Goal: Navigation & Orientation: Find specific page/section

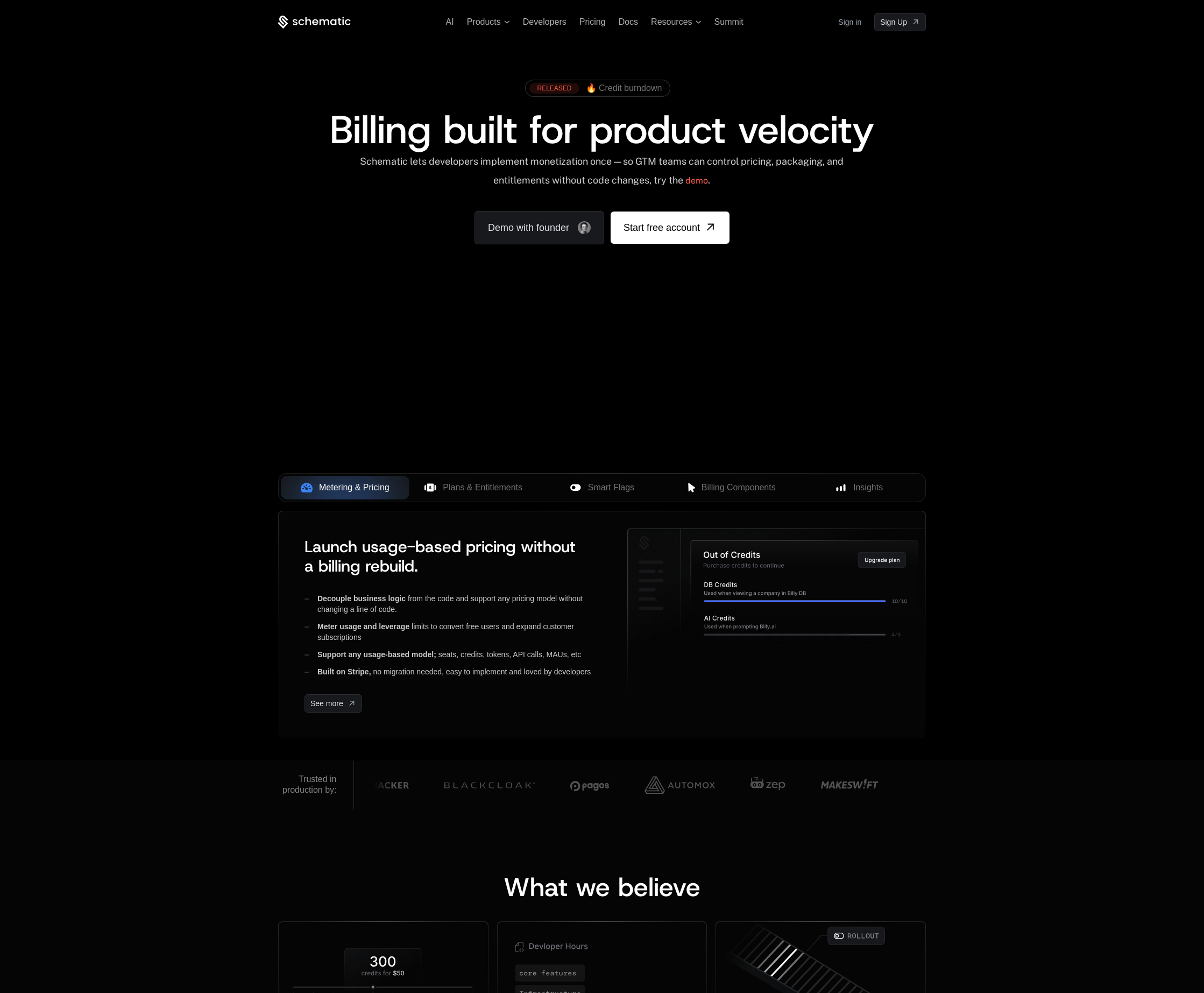
click at [846, 24] on link "Sign in" at bounding box center [849, 22] width 23 height 17
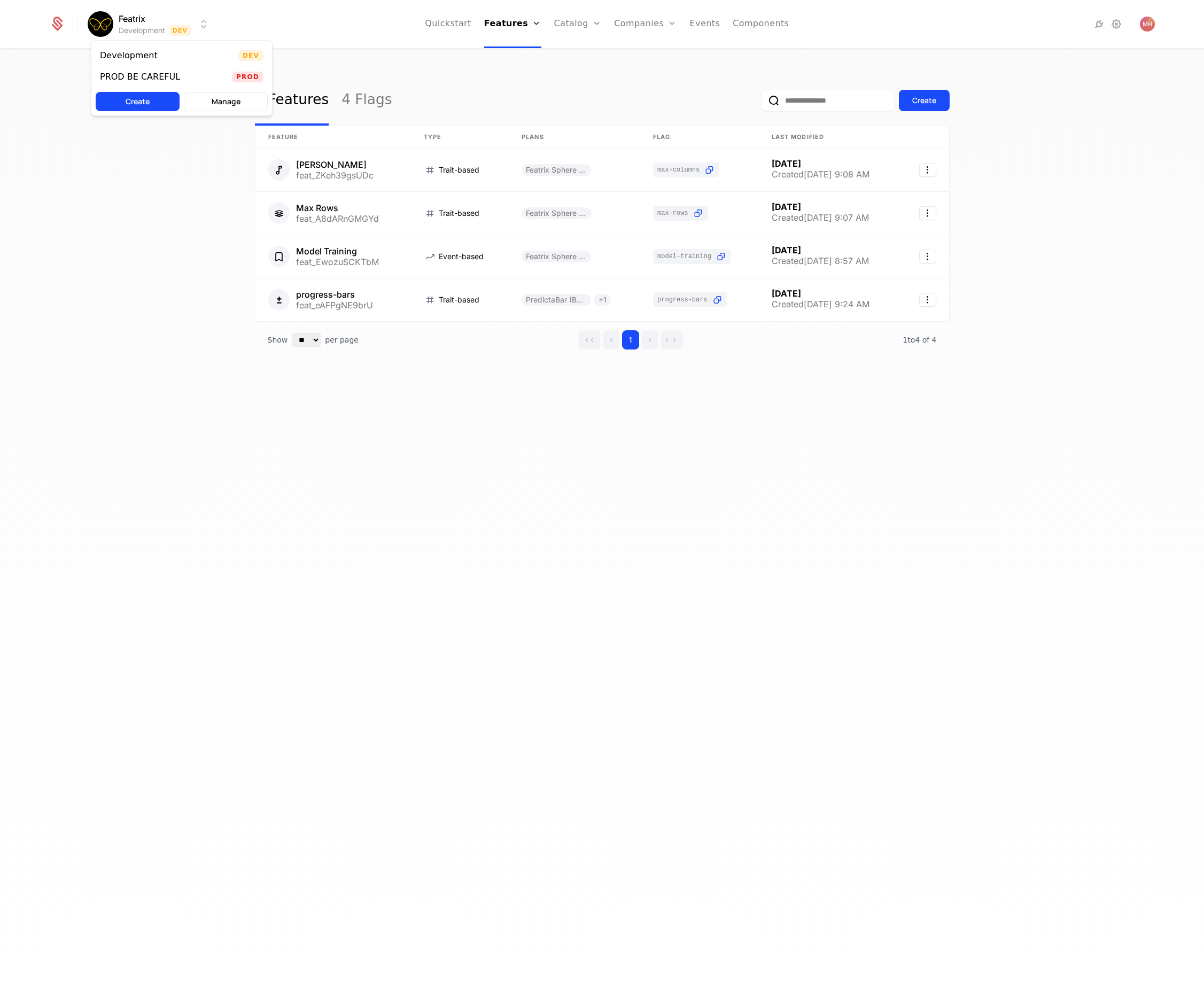
click at [126, 19] on html "Featrix Development Dev Quickstart Features Features Flags Catalog Plans Add On…" at bounding box center [602, 493] width 1204 height 986
click at [1041, 65] on html "Featrix Development Dev Quickstart Features Features Flags Catalog Plans Add On…" at bounding box center [602, 493] width 1204 height 986
click at [1141, 25] on img "Open user button" at bounding box center [1147, 24] width 15 height 15
drag, startPoint x: 1014, startPoint y: 211, endPoint x: 959, endPoint y: 203, distance: 55.6
click at [1014, 211] on div "4 Features 4 Flags Create Feature Type Plans Flag Last Modified Max Columns fea…" at bounding box center [602, 521] width 1204 height 943
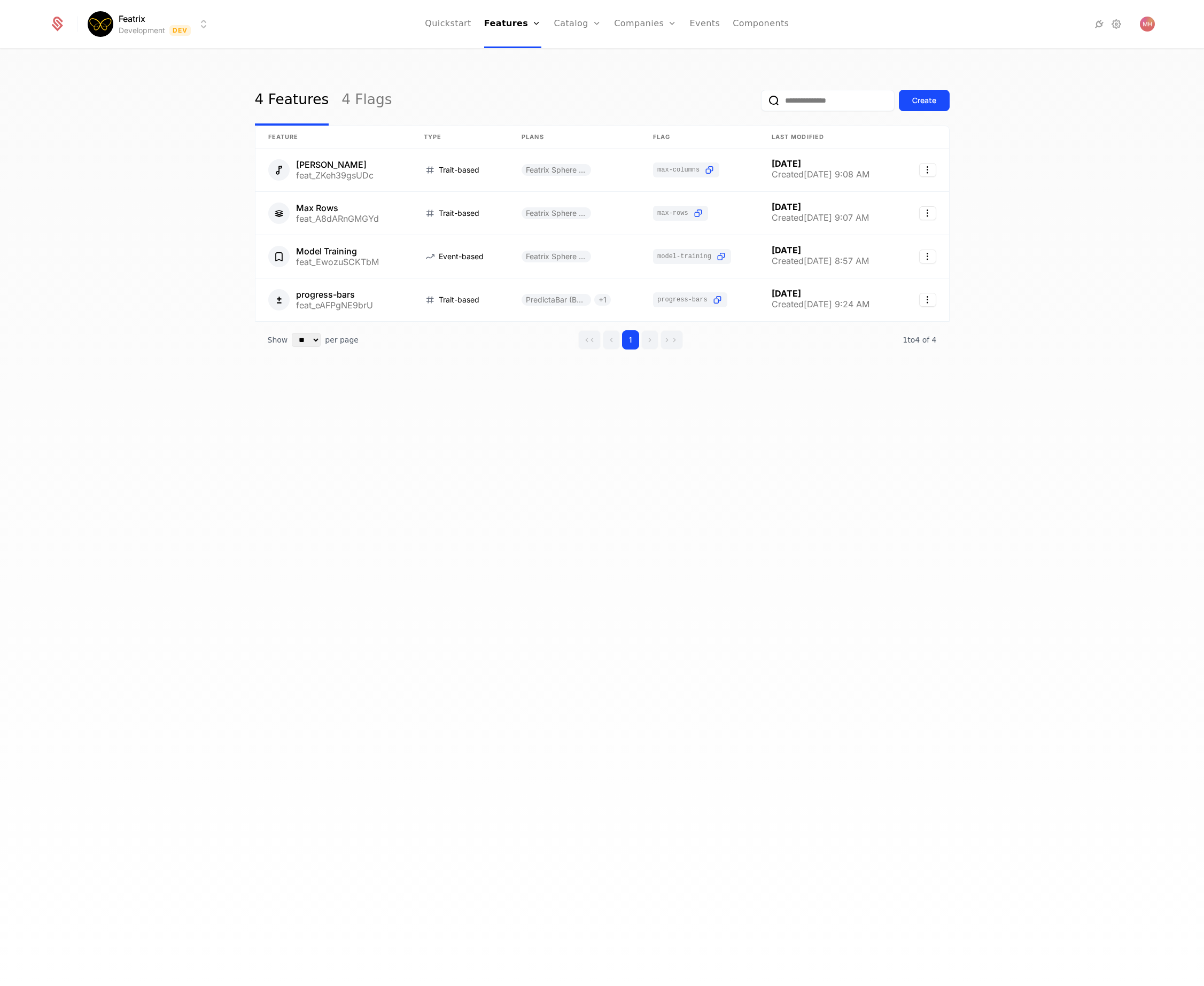
click at [145, 280] on div "4 Features 4 Flags Create Feature Type Plans Flag Last Modified Max Columns fea…" at bounding box center [602, 521] width 1204 height 943
click at [271, 408] on div "4 Features 4 Flags Create Feature Type Plans Flag Last Modified Max Columns fea…" at bounding box center [602, 521] width 1204 height 943
click at [575, 520] on div "4 Features 4 Flags Create Feature Type Plans Flag Last Modified Max Columns fea…" at bounding box center [602, 521] width 1204 height 943
